Goal: Task Accomplishment & Management: Manage account settings

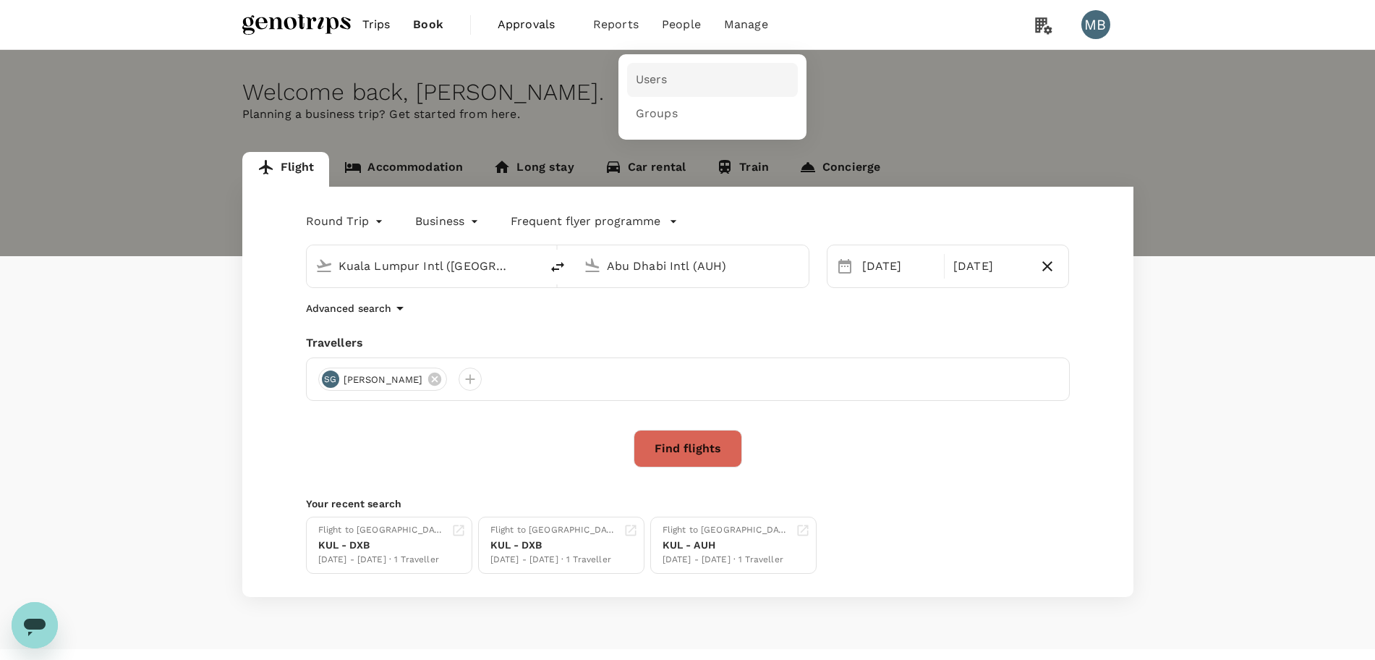
click at [655, 75] on span "Users" at bounding box center [652, 80] width 32 height 17
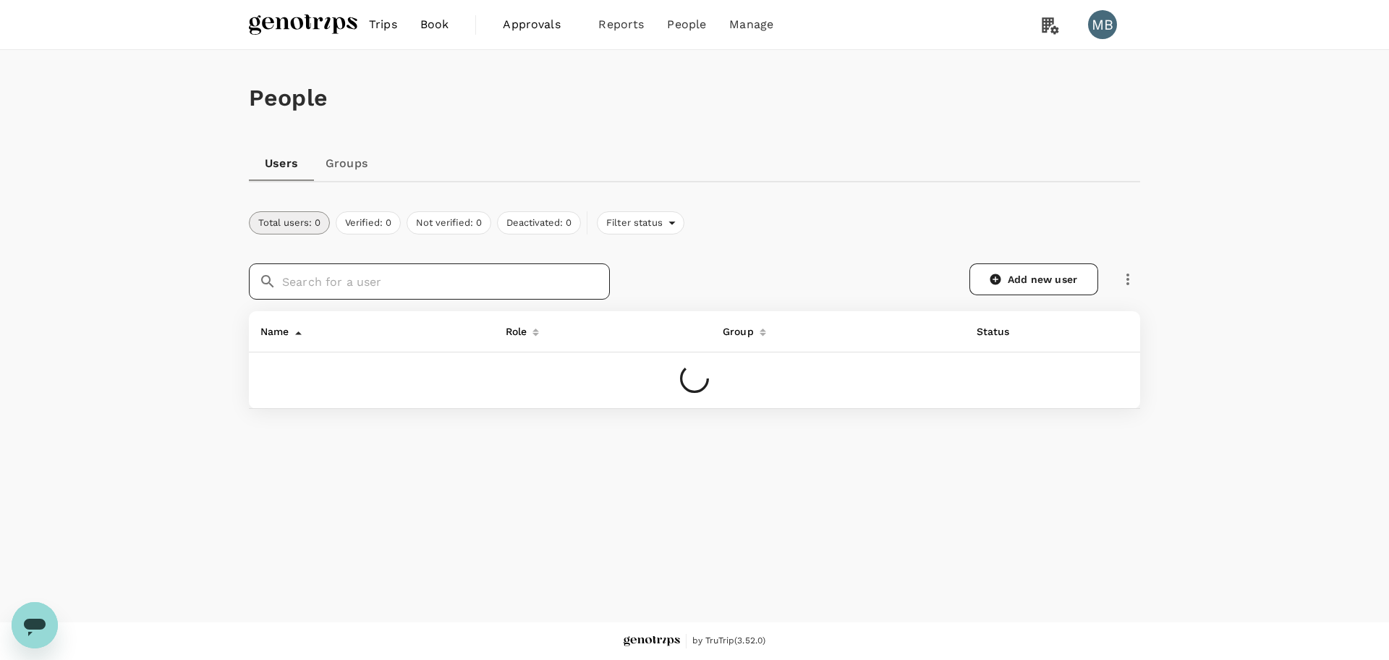
click at [485, 279] on input "text" at bounding box center [446, 281] width 328 height 36
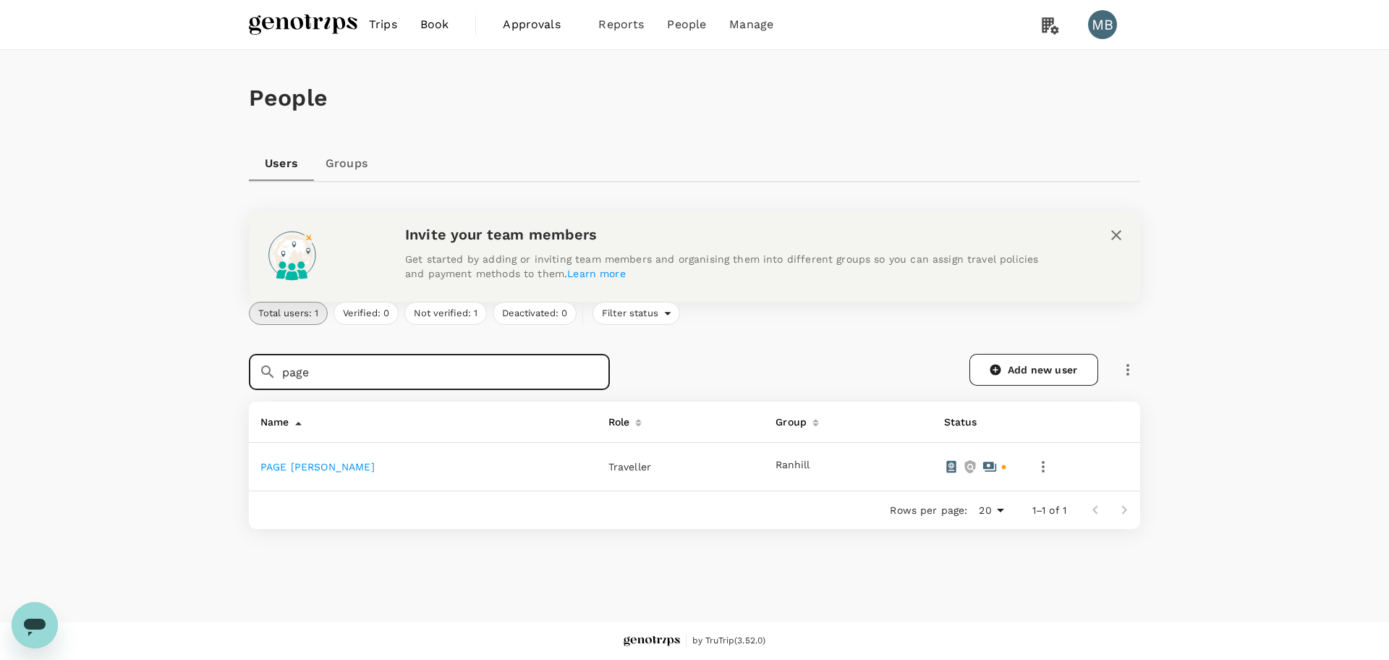
type input "page"
click at [341, 468] on link "PAGE [PERSON_NAME]" at bounding box center [317, 467] width 114 height 12
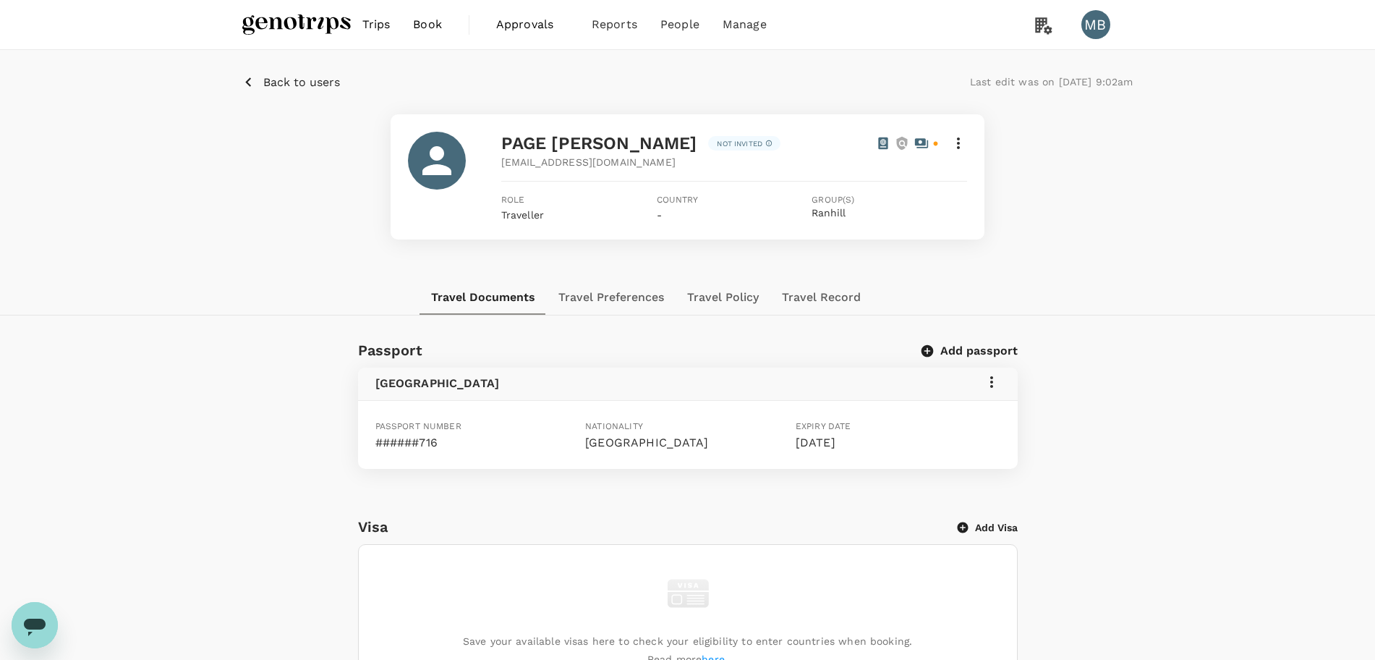
click at [995, 378] on icon at bounding box center [991, 381] width 17 height 17
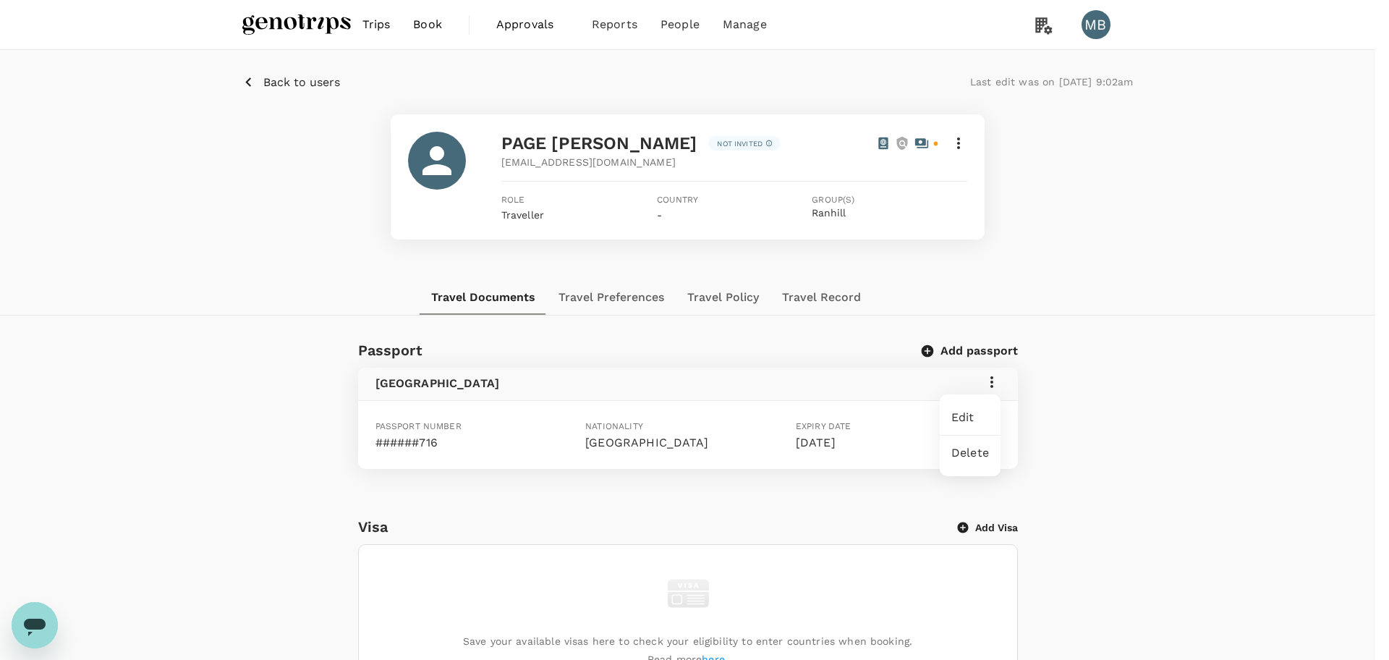
click at [961, 415] on span "Edit" at bounding box center [970, 417] width 38 height 17
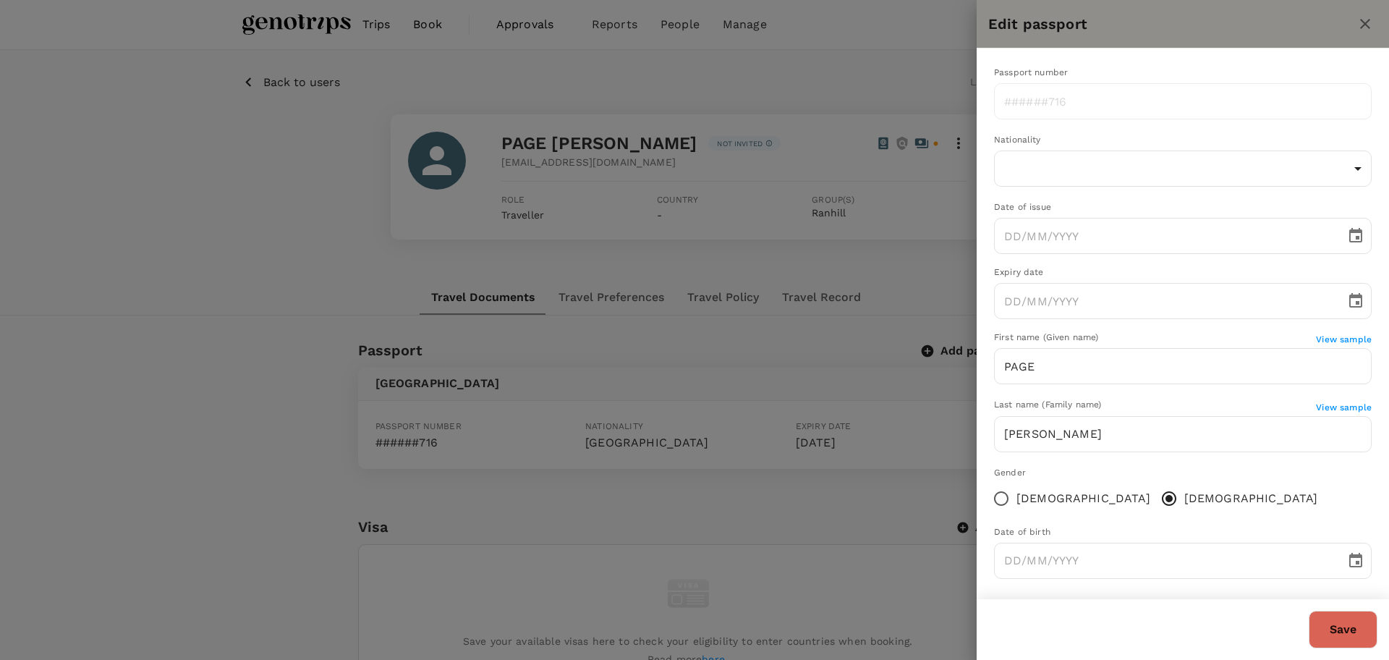
type input "[DATE]"
click at [873, 490] on div at bounding box center [694, 330] width 1389 height 660
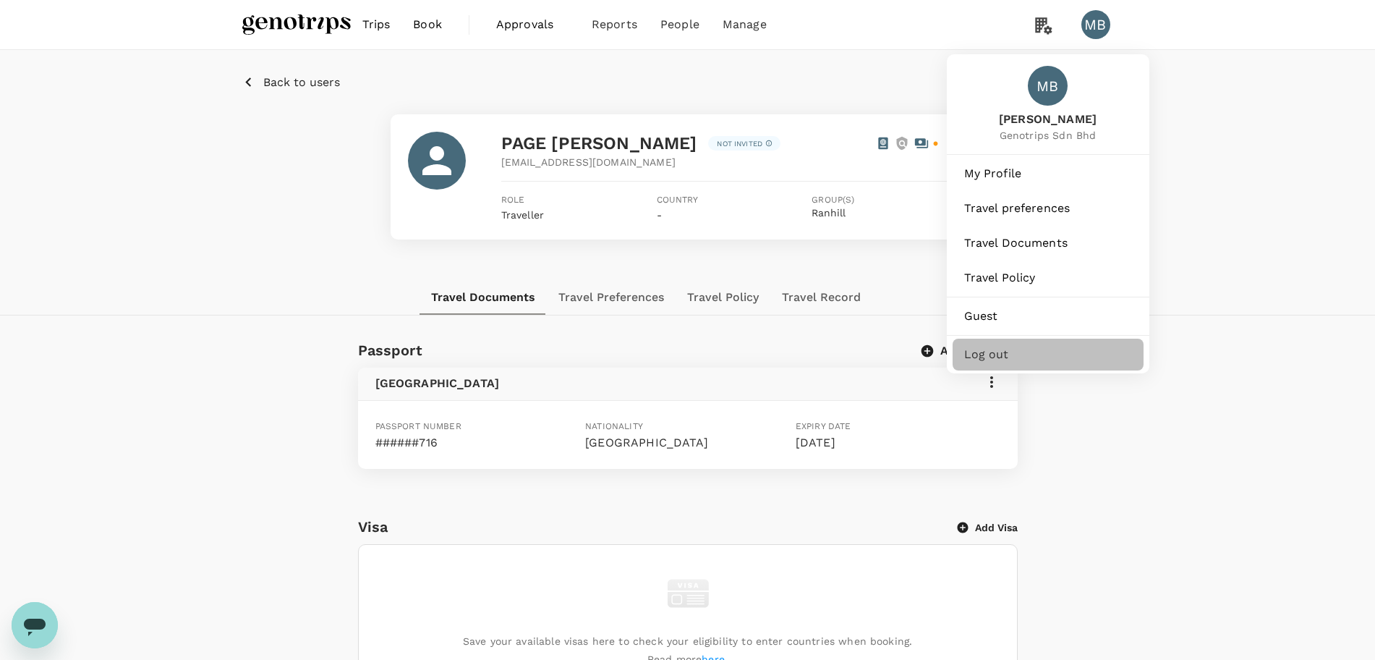
click at [1063, 357] on div "Log out" at bounding box center [1048, 355] width 191 height 32
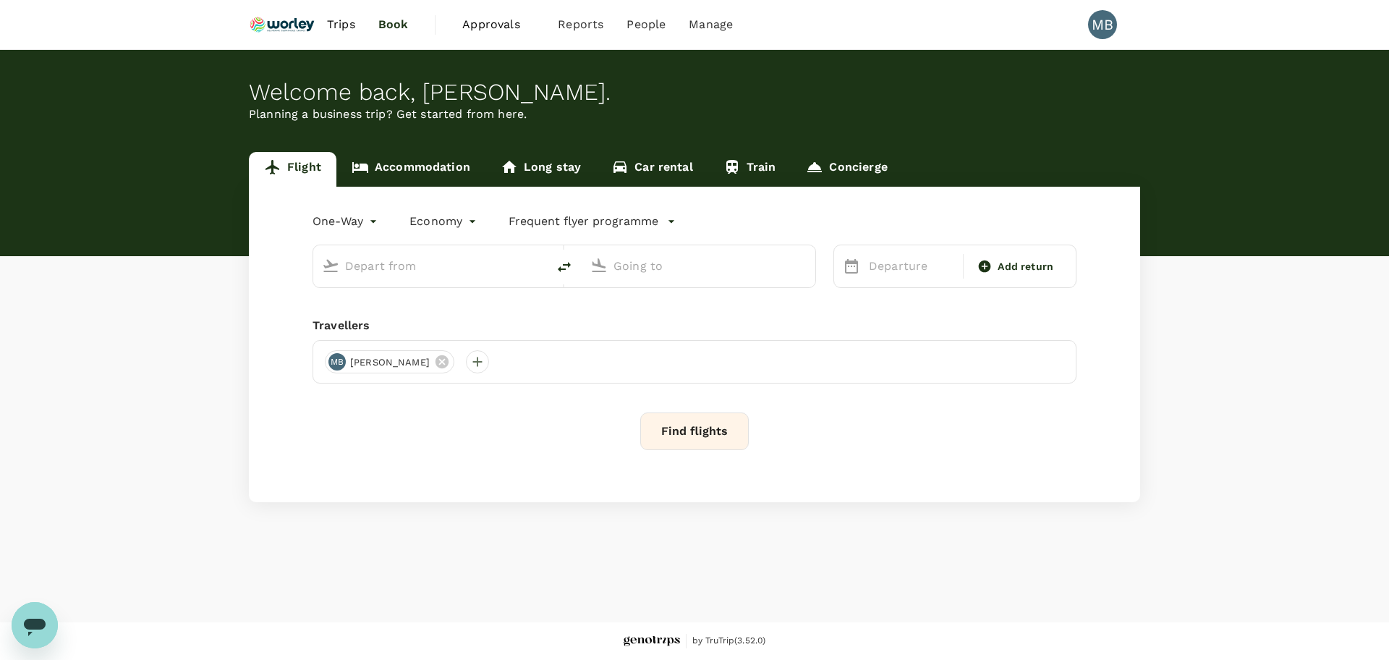
type input "roundtrip"
type input "Miri Intl (MYY)"
type input "Kota Kinabalu Intl (BKI)"
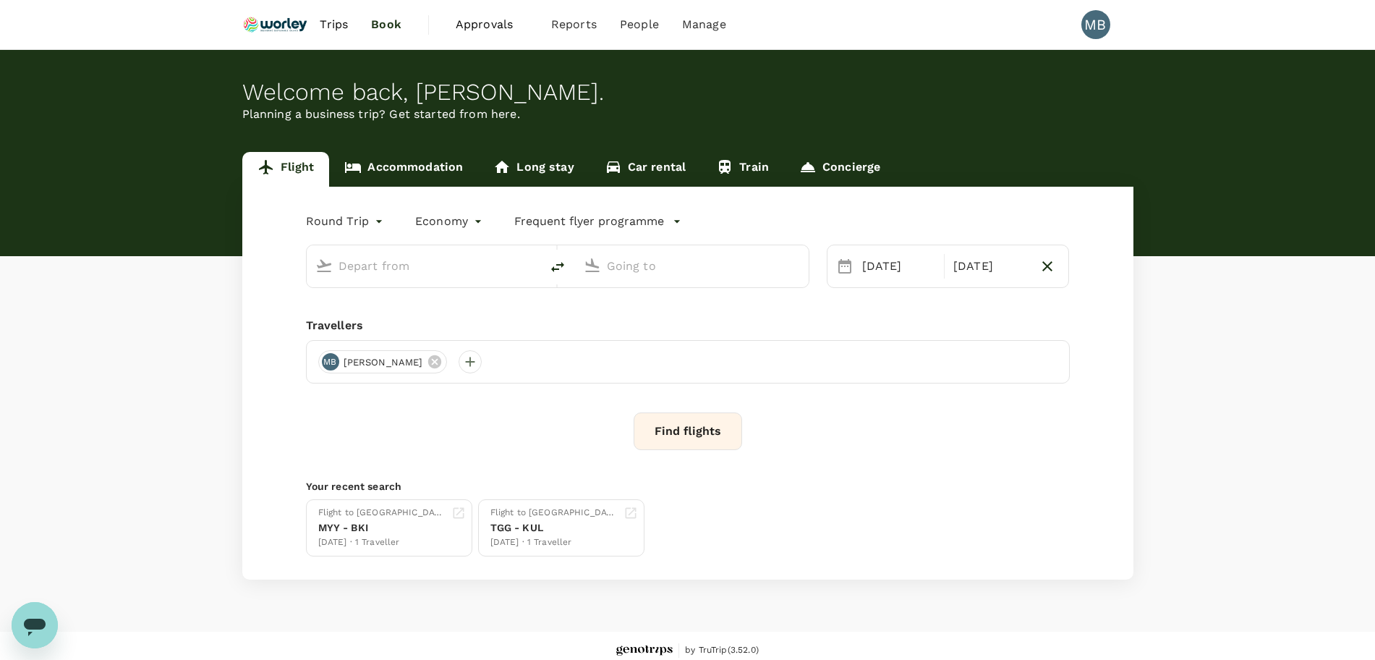
type input "Miri Intl (MYY)"
type input "Kota Kinabalu Intl (BKI)"
